Goal: Task Accomplishment & Management: Manage account settings

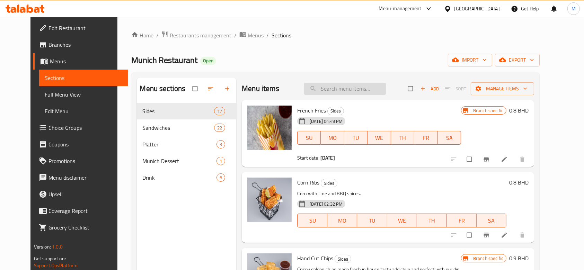
click at [337, 87] on input "search" at bounding box center [345, 89] width 82 height 12
click at [198, 36] on span "Restaurants management" at bounding box center [201, 35] width 62 height 8
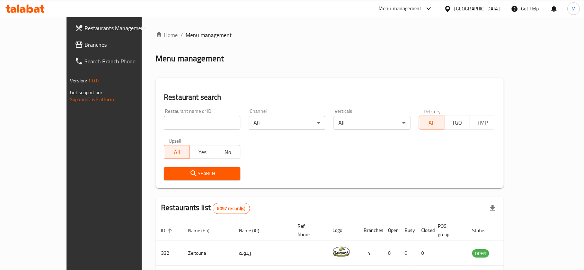
click at [184, 122] on input "search" at bounding box center [202, 123] width 77 height 14
type input "kuche"
click button "Search" at bounding box center [202, 173] width 77 height 13
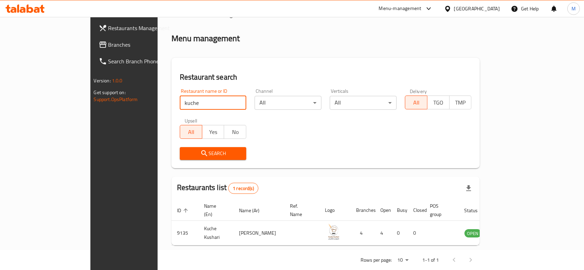
scroll to position [25, 0]
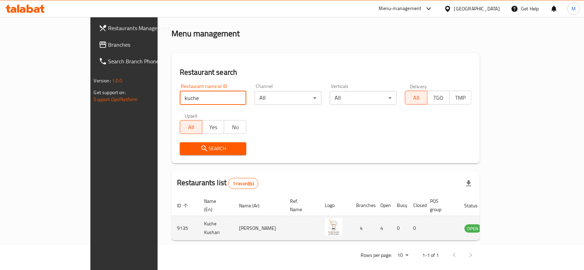
click at [509, 224] on icon "enhanced table" at bounding box center [505, 228] width 8 height 8
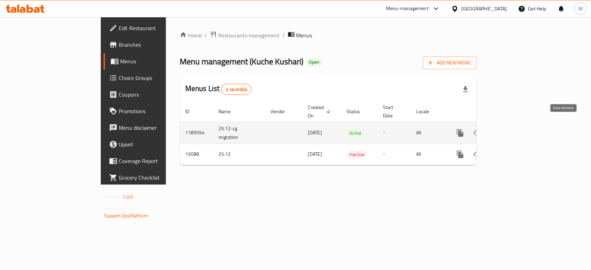
click at [514, 129] on icon "enhanced table" at bounding box center [510, 133] width 8 height 8
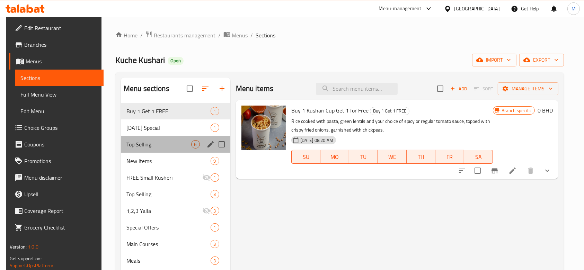
click at [136, 137] on div "Top Selling 6" at bounding box center [175, 144] width 109 height 17
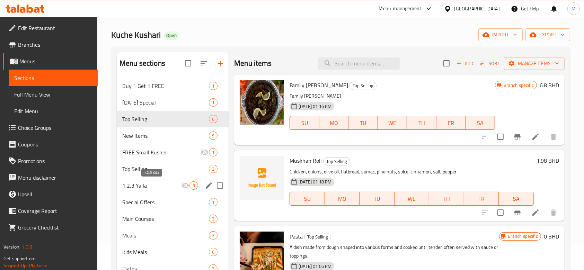
scroll to position [46, 0]
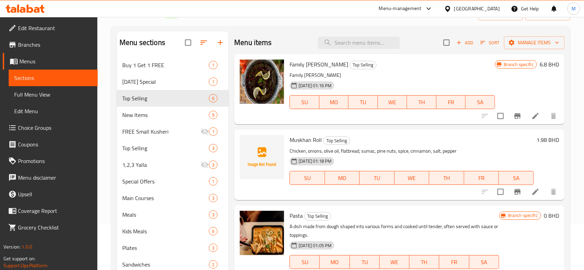
click at [340, 33] on div "Menu items Add Sort Manage items" at bounding box center [399, 43] width 330 height 23
click at [344, 41] on input "search" at bounding box center [359, 43] width 82 height 12
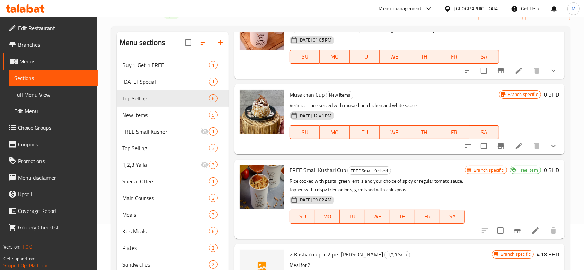
scroll to position [92, 0]
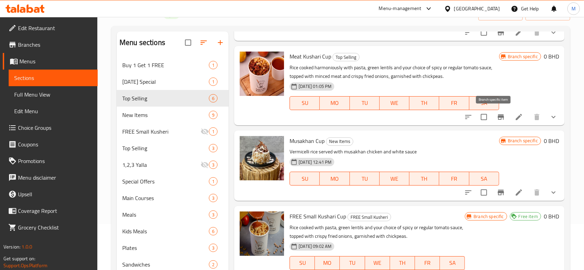
type input "cup"
click at [497, 116] on icon "Branch-specific-item" at bounding box center [500, 117] width 8 height 8
click at [549, 119] on icon "show more" at bounding box center [553, 117] width 8 height 8
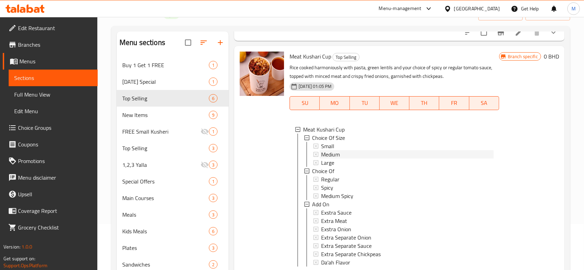
click at [333, 151] on span "Medium" at bounding box center [330, 154] width 19 height 8
click at [341, 144] on div "Small" at bounding box center [407, 146] width 172 height 8
click at [326, 161] on span "Large" at bounding box center [327, 163] width 13 height 8
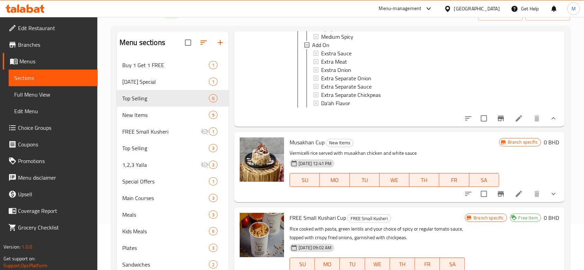
scroll to position [277, 0]
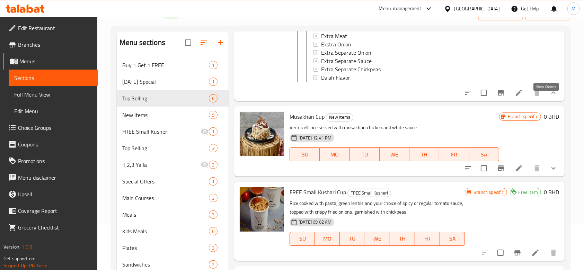
click at [549, 97] on icon "show more" at bounding box center [553, 93] width 8 height 8
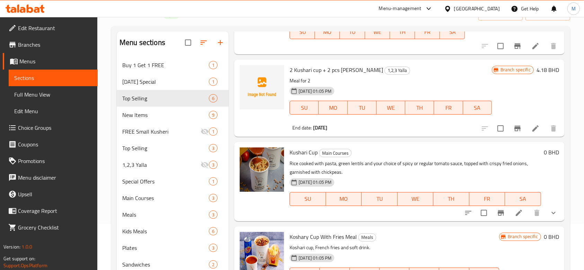
scroll to position [369, 0]
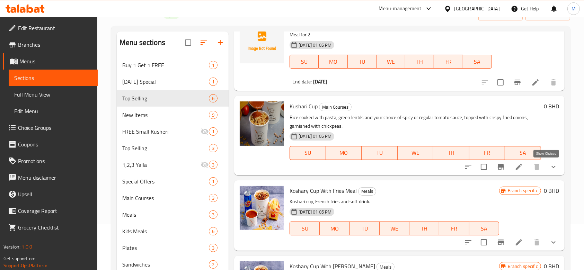
click at [550, 168] on icon "show more" at bounding box center [553, 167] width 8 height 8
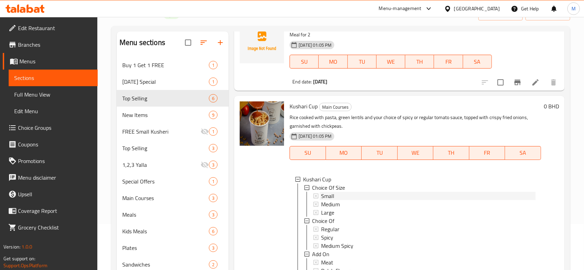
click at [319, 197] on div "Small" at bounding box center [424, 196] width 222 height 8
click at [334, 196] on span "Small" at bounding box center [327, 196] width 13 height 8
click at [326, 205] on span "Medium" at bounding box center [330, 204] width 19 height 8
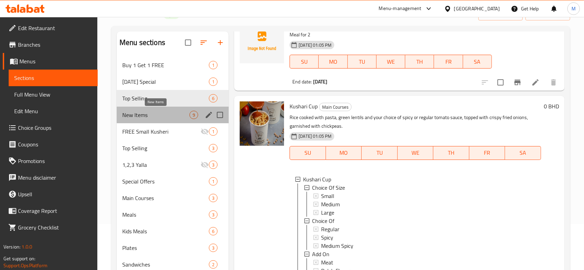
click at [146, 115] on span "New Items" at bounding box center [155, 115] width 67 height 8
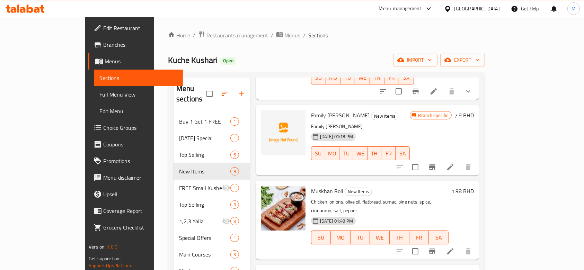
scroll to position [92, 0]
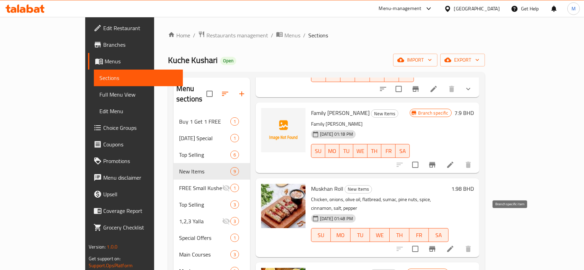
click at [436, 245] on icon "Branch-specific-item" at bounding box center [432, 249] width 8 height 8
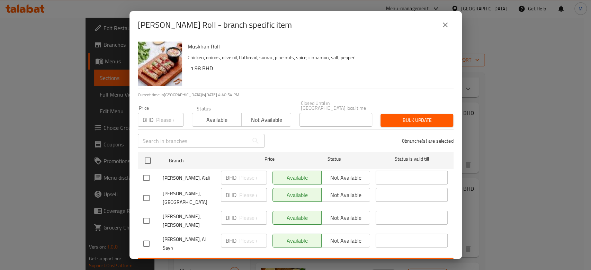
click at [195, 71] on h6 "1.98 BHD" at bounding box center [319, 68] width 258 height 10
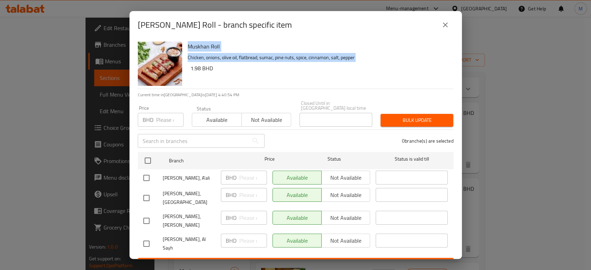
click at [195, 71] on h6 "1.98 BHD" at bounding box center [319, 68] width 258 height 10
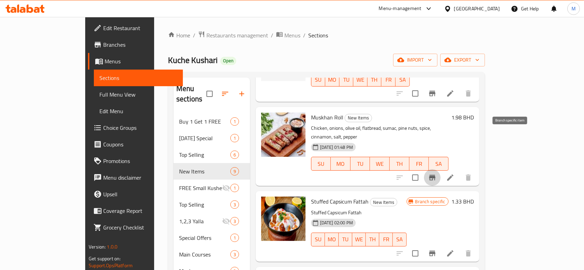
scroll to position [185, 0]
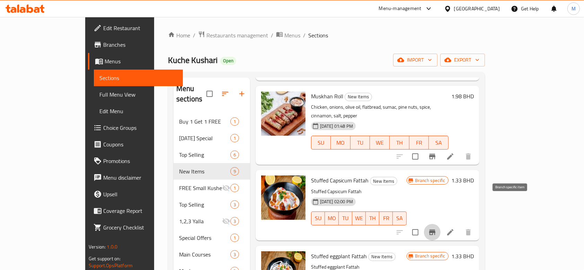
click at [435, 230] on icon "Branch-specific-item" at bounding box center [432, 233] width 6 height 6
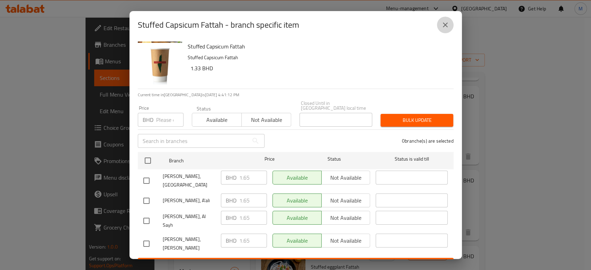
click at [449, 27] on icon "close" at bounding box center [445, 25] width 8 height 8
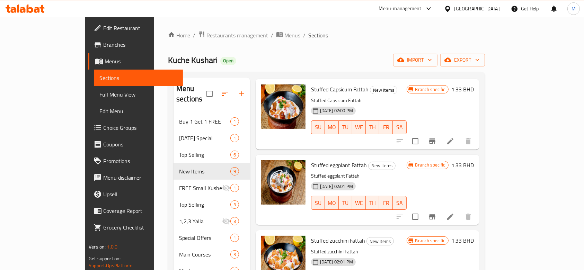
scroll to position [277, 0]
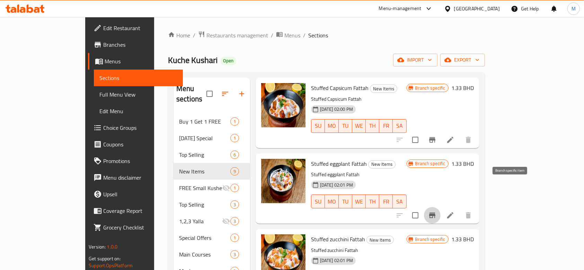
click at [435, 213] on icon "Branch-specific-item" at bounding box center [432, 216] width 6 height 6
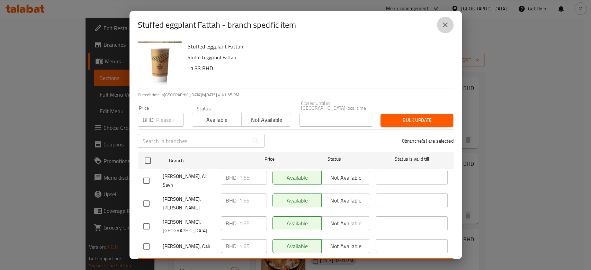
click at [446, 33] on button "close" at bounding box center [445, 25] width 17 height 17
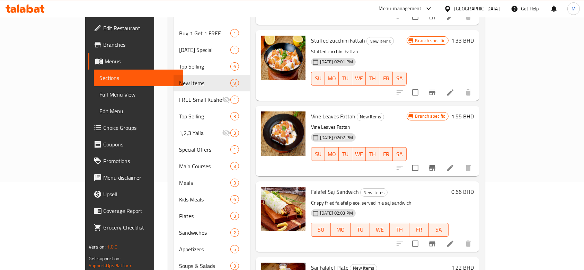
scroll to position [92, 0]
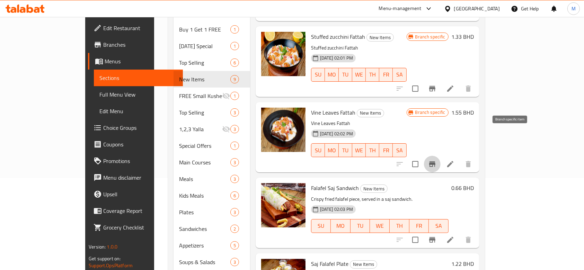
click at [435, 161] on icon "Branch-specific-item" at bounding box center [432, 164] width 6 height 6
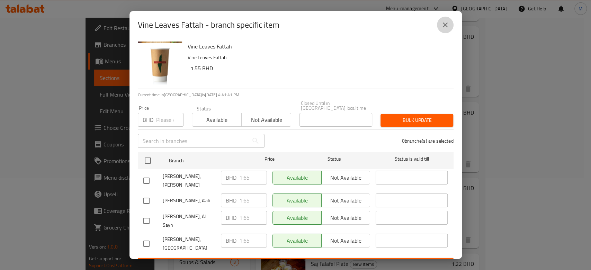
click at [445, 27] on icon "close" at bounding box center [445, 25] width 5 height 5
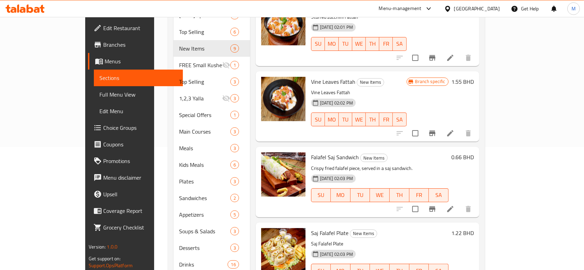
scroll to position [137, 0]
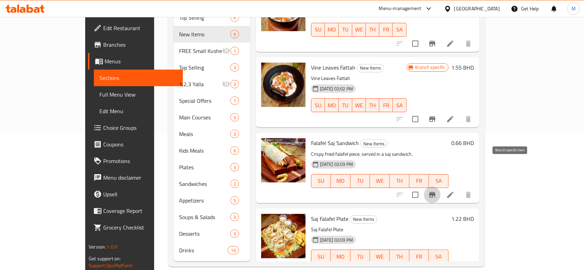
click at [440, 187] on button "Branch-specific-item" at bounding box center [432, 195] width 17 height 17
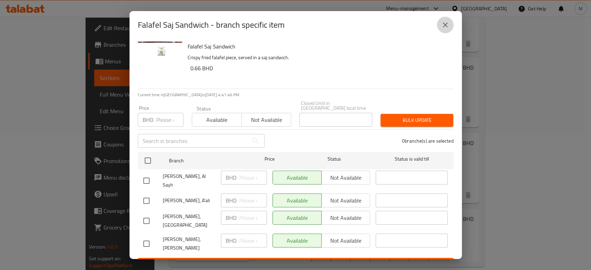
click at [443, 27] on icon "close" at bounding box center [445, 25] width 8 height 8
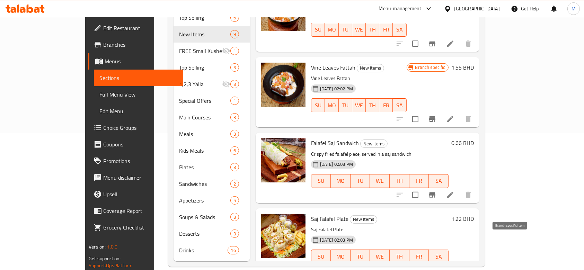
click at [440, 262] on button "Branch-specific-item" at bounding box center [432, 270] width 17 height 17
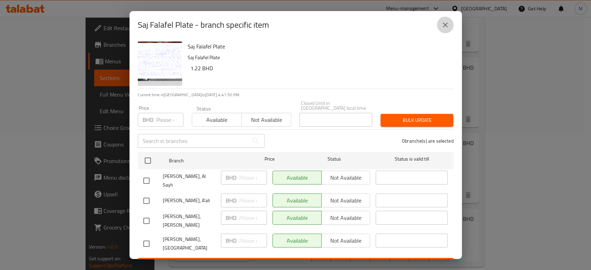
drag, startPoint x: 444, startPoint y: 24, endPoint x: 450, endPoint y: 37, distance: 14.6
click at [445, 25] on icon "close" at bounding box center [445, 25] width 8 height 8
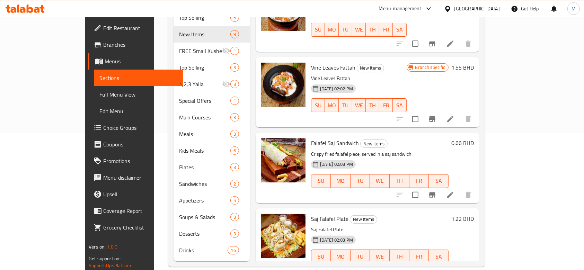
scroll to position [341, 0]
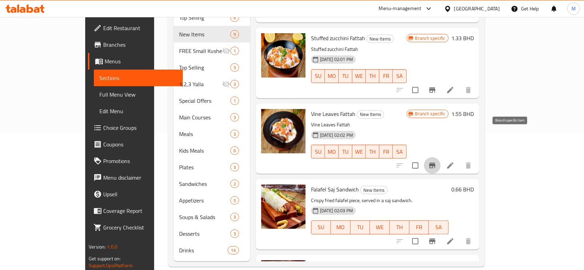
click at [436, 161] on icon "Branch-specific-item" at bounding box center [432, 165] width 8 height 8
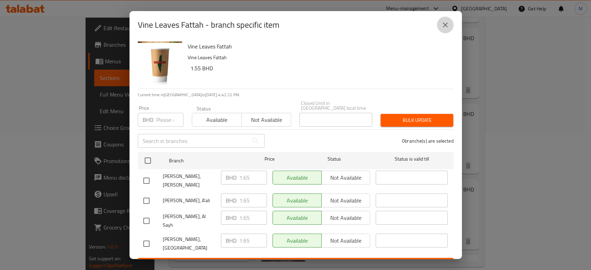
click at [446, 26] on icon "close" at bounding box center [445, 25] width 8 height 8
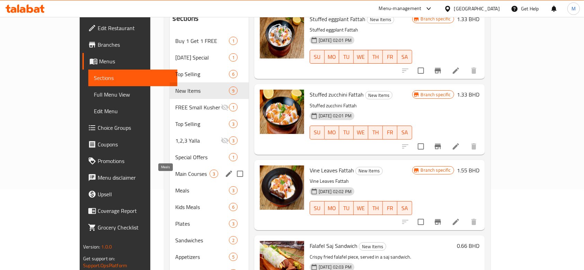
scroll to position [0, 0]
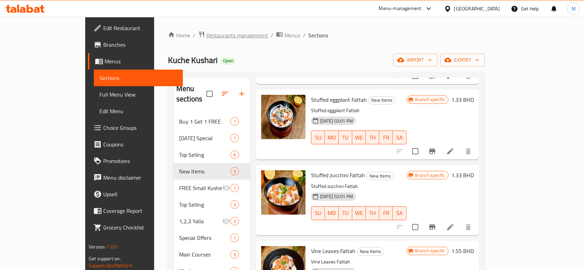
click at [206, 37] on span "Restaurants management" at bounding box center [237, 35] width 62 height 8
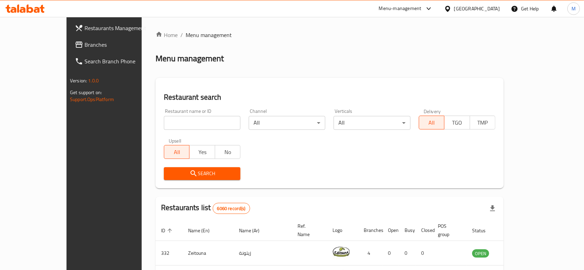
click at [69, 21] on link "Restaurants Management" at bounding box center [116, 28] width 95 height 17
